Goal: Task Accomplishment & Management: Use online tool/utility

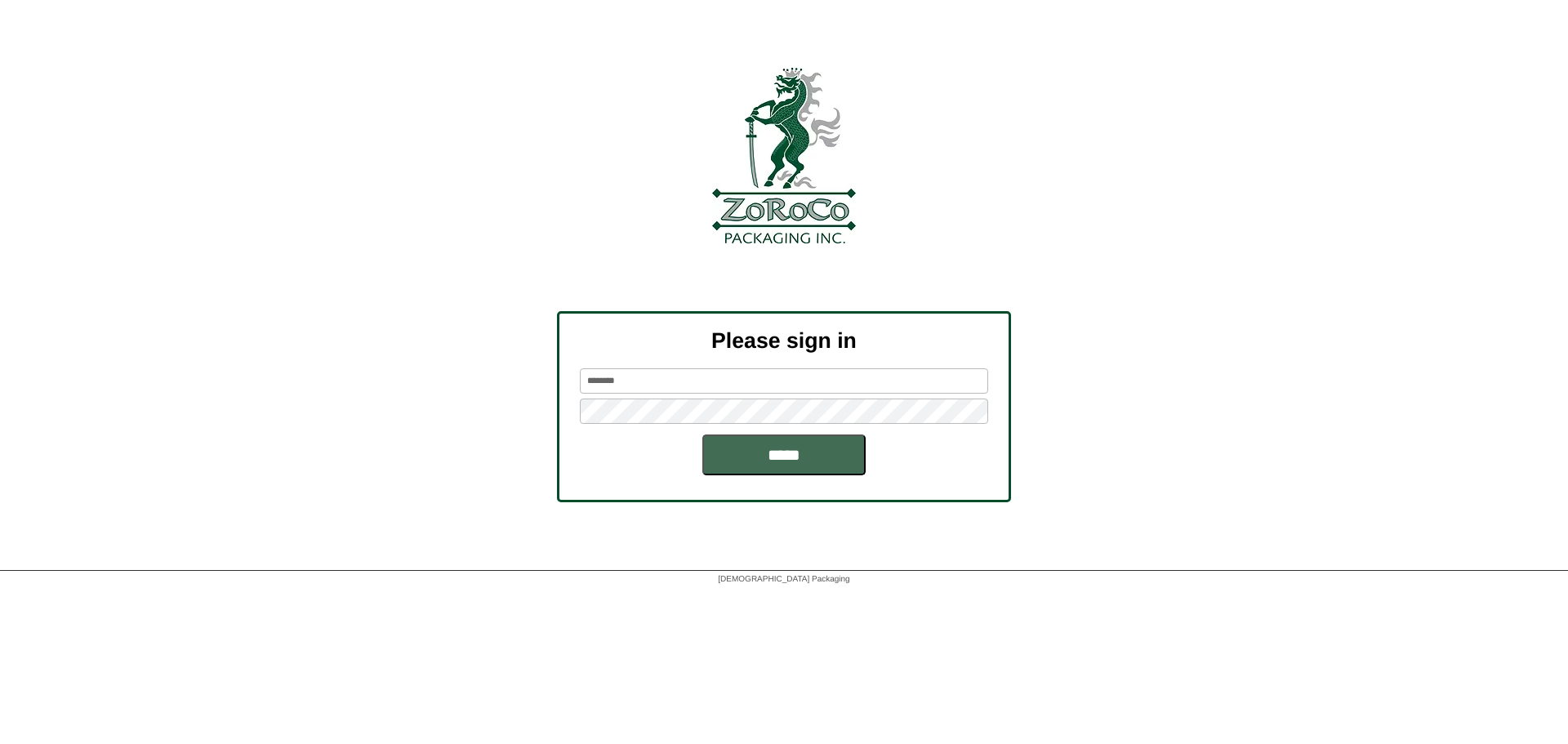
click at [769, 458] on input "*****" at bounding box center [784, 455] width 163 height 41
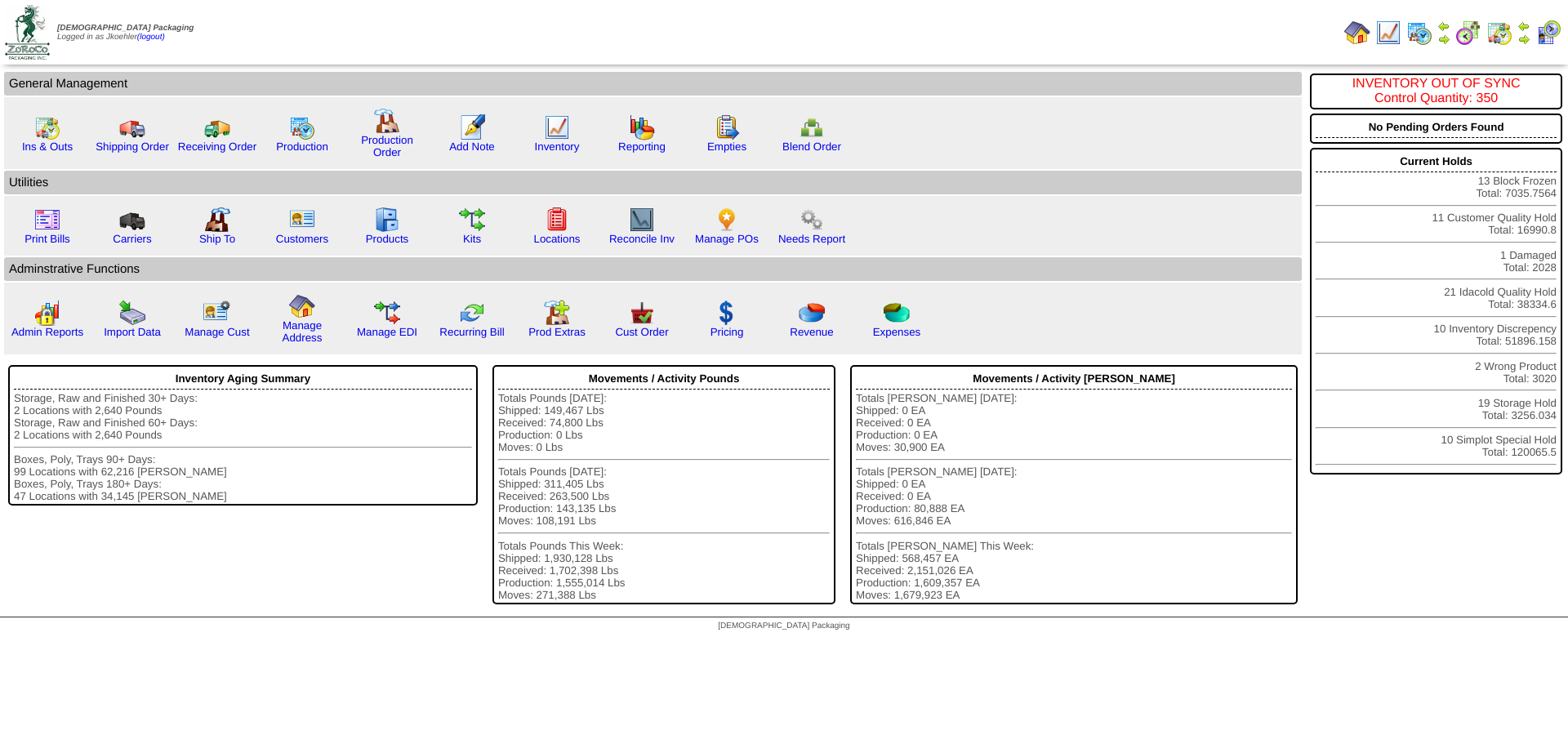
click at [1419, 35] on img at bounding box center [1419, 33] width 26 height 26
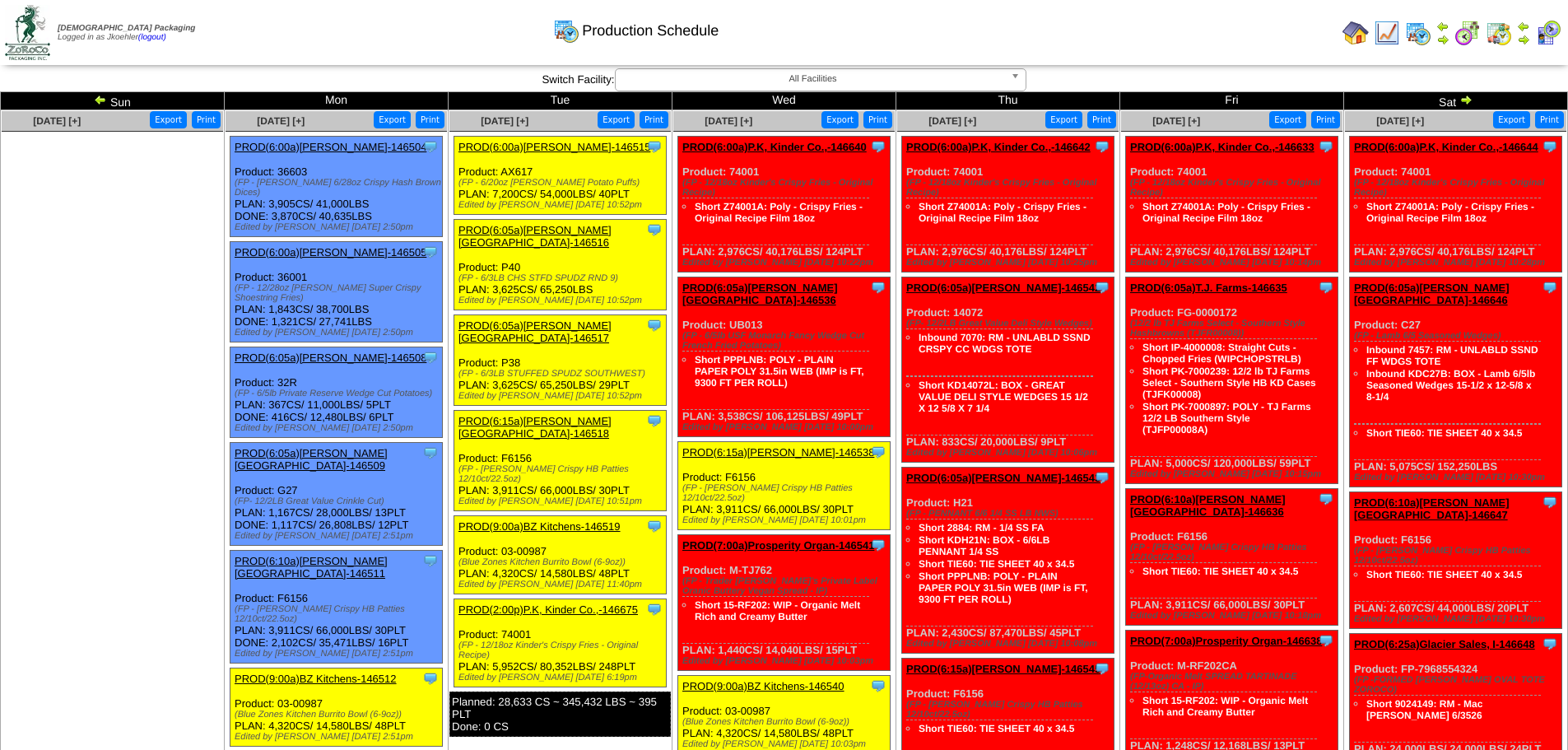
click at [375, 455] on link "PROD(6:05a)Lamb-Weston-146509" at bounding box center [311, 459] width 153 height 24
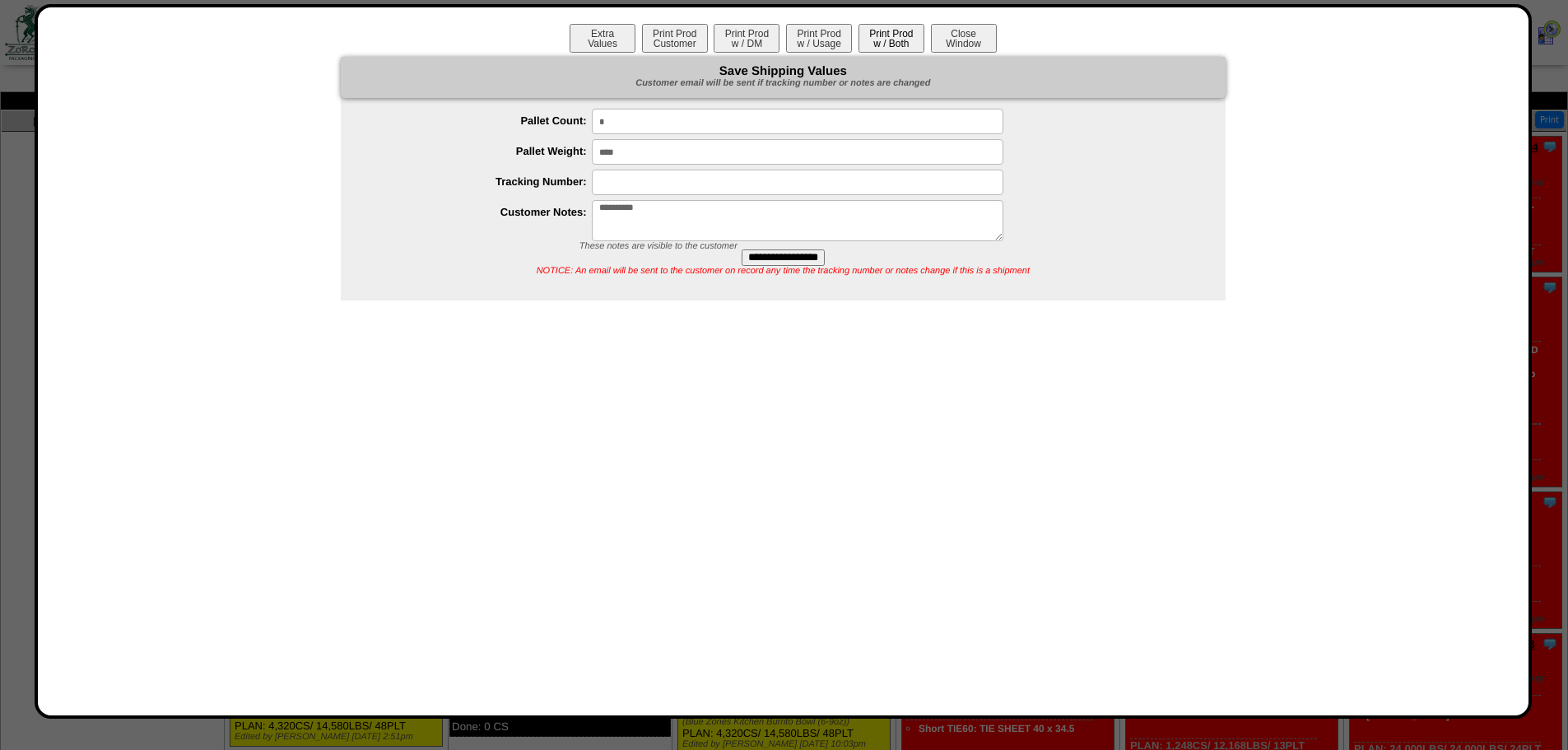
click at [897, 33] on button "Print Prod w / Both" at bounding box center [892, 37] width 66 height 29
